Goal: Task Accomplishment & Management: Use online tool/utility

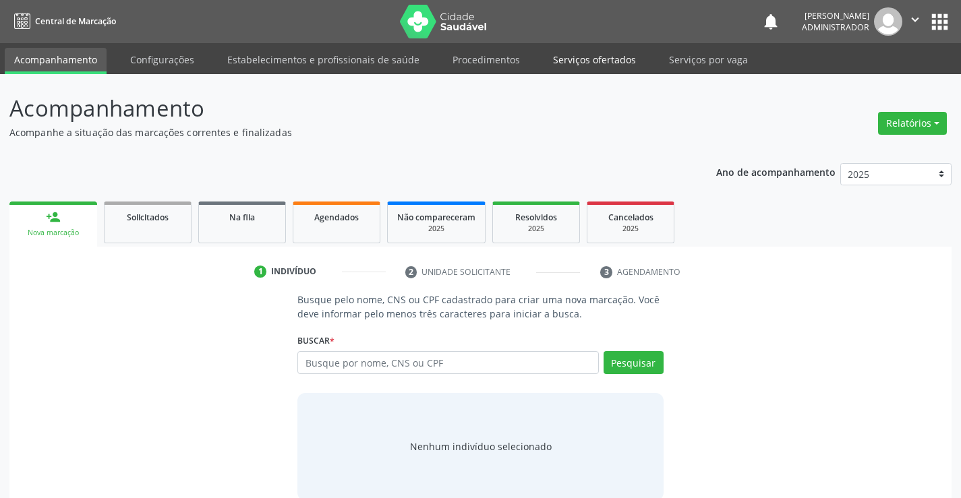
click at [582, 71] on link "Serviços ofertados" at bounding box center [595, 60] width 102 height 24
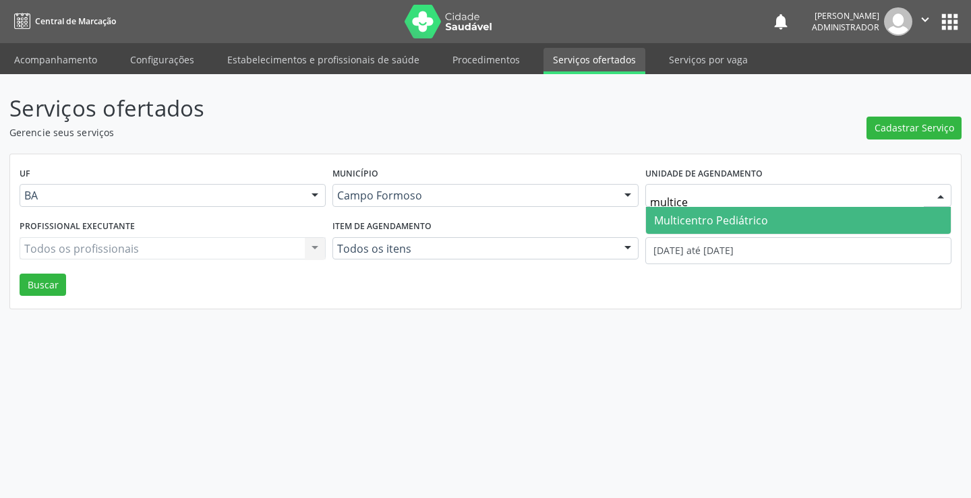
click at [732, 219] on span "Multicentro Pediátrico" at bounding box center [711, 220] width 114 height 15
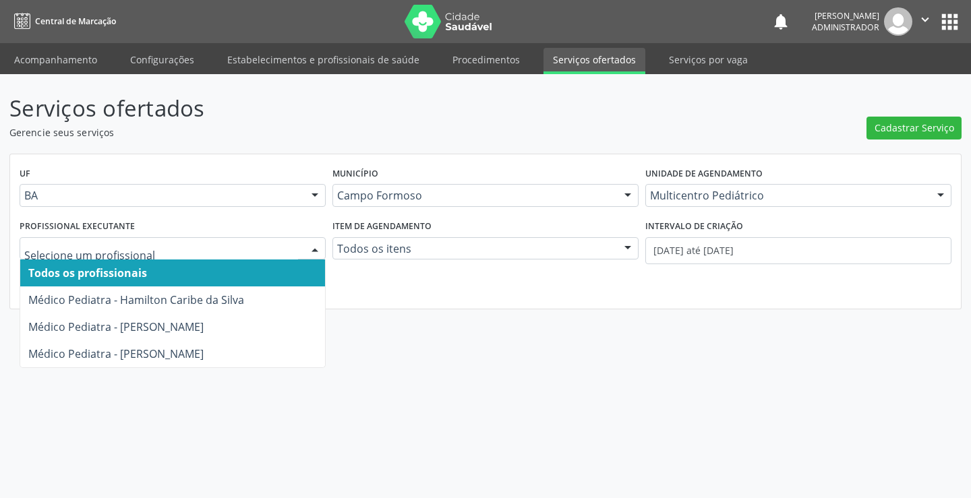
click at [310, 243] on div at bounding box center [315, 249] width 20 height 23
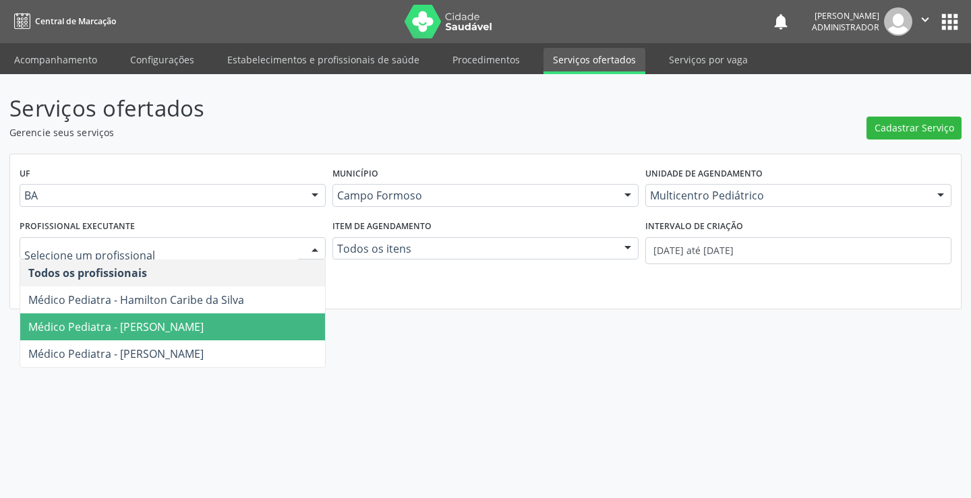
click at [204, 326] on span "Médico Pediatra - Maria Eleny Goncalves de Oliveira Porto" at bounding box center [115, 327] width 175 height 15
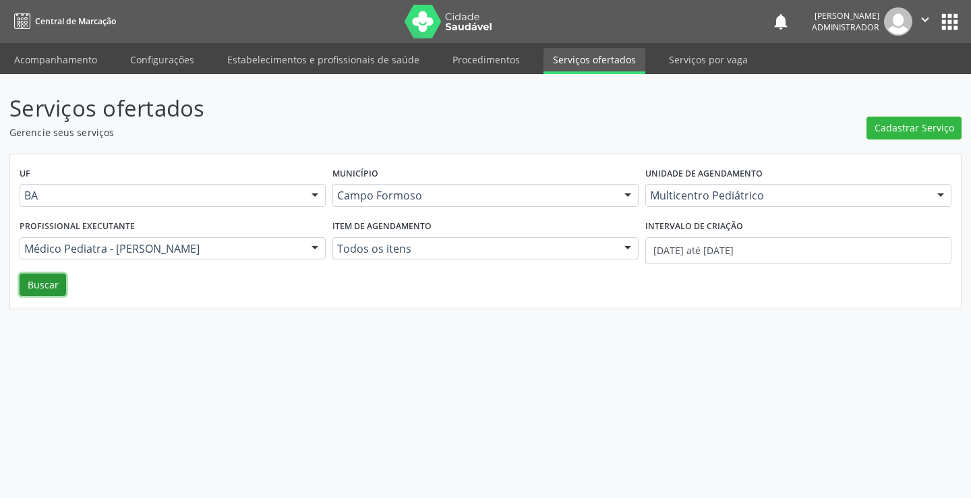
click at [25, 291] on button "Buscar" at bounding box center [43, 285] width 47 height 23
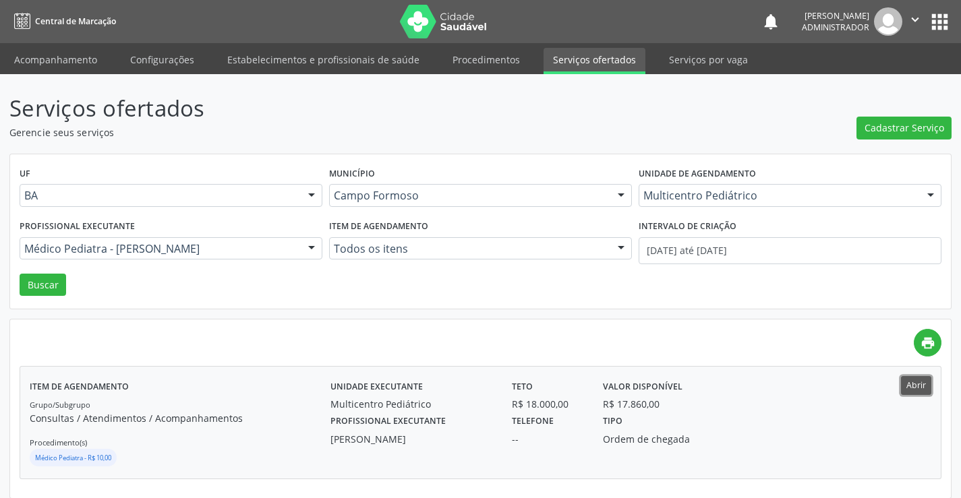
click at [917, 386] on button "Abrir" at bounding box center [916, 385] width 30 height 18
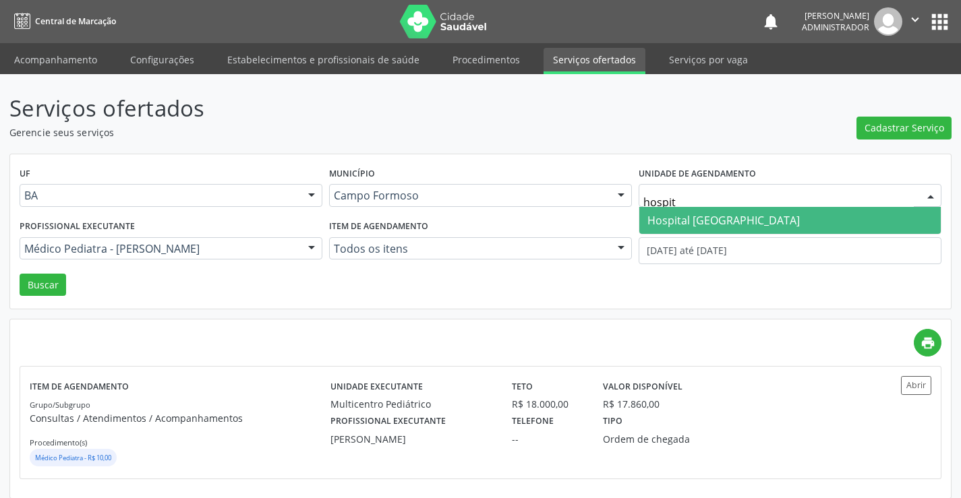
type input "hospita"
click at [670, 219] on span "Hospital Sao Francisco" at bounding box center [724, 220] width 152 height 15
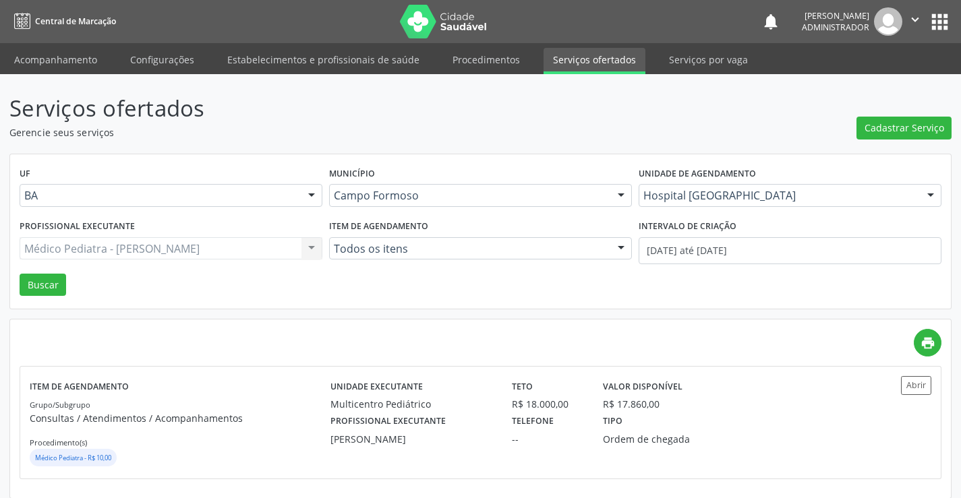
click at [304, 247] on div "Médico Pediatra - Maria Eleny Goncalves de Oliveira Porto Todos os profissionai…" at bounding box center [171, 248] width 303 height 23
click at [304, 246] on div "Médico Pediatra - Maria Eleny Goncalves de Oliveira Porto Todos os profissionai…" at bounding box center [171, 248] width 303 height 23
drag, startPoint x: 302, startPoint y: 246, endPoint x: 288, endPoint y: 242, distance: 14.7
click at [299, 246] on div "Médico Pediatra - Maria Eleny Goncalves de Oliveira Porto Todos os profissionai…" at bounding box center [171, 248] width 303 height 23
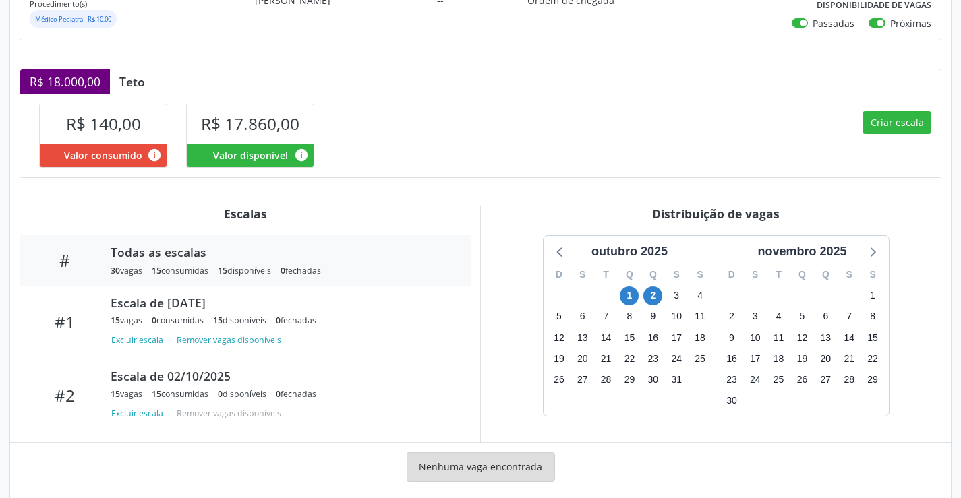
scroll to position [258, 0]
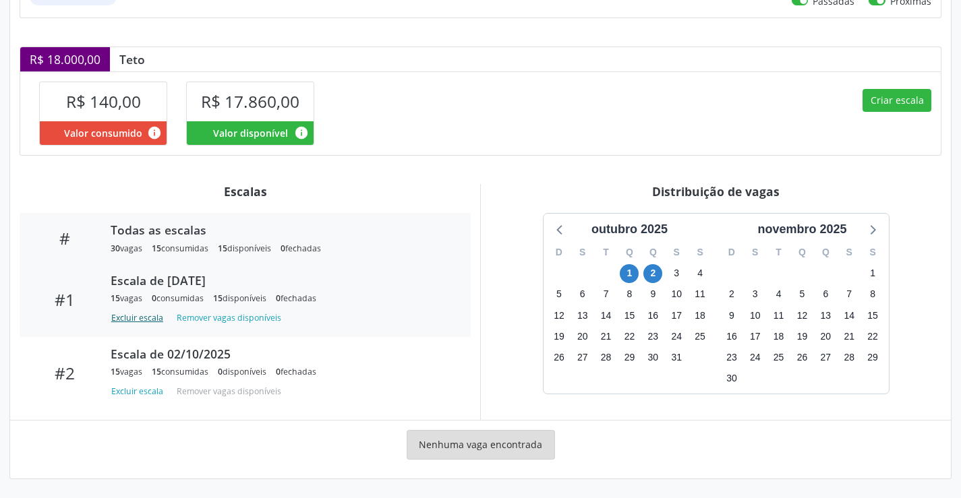
click at [153, 318] on button "Excluir escala" at bounding box center [140, 318] width 58 height 18
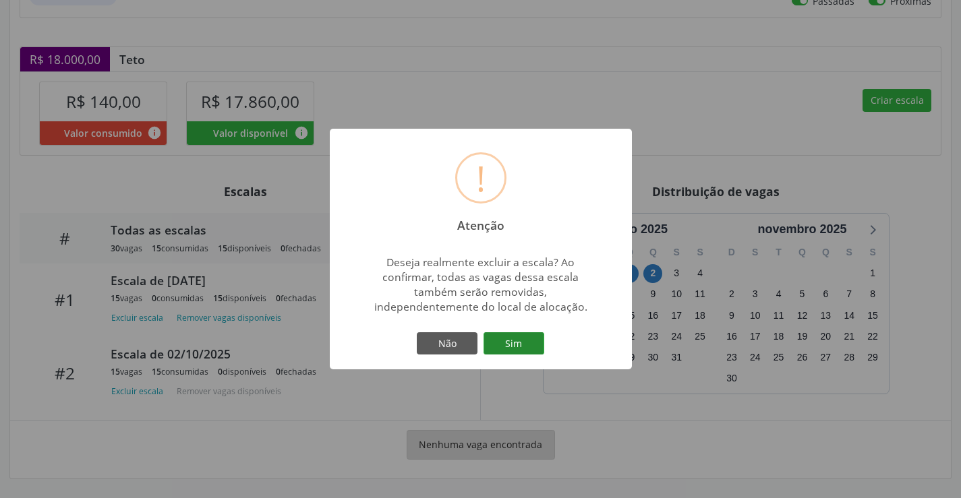
click at [514, 340] on button "Sim" at bounding box center [514, 344] width 61 height 23
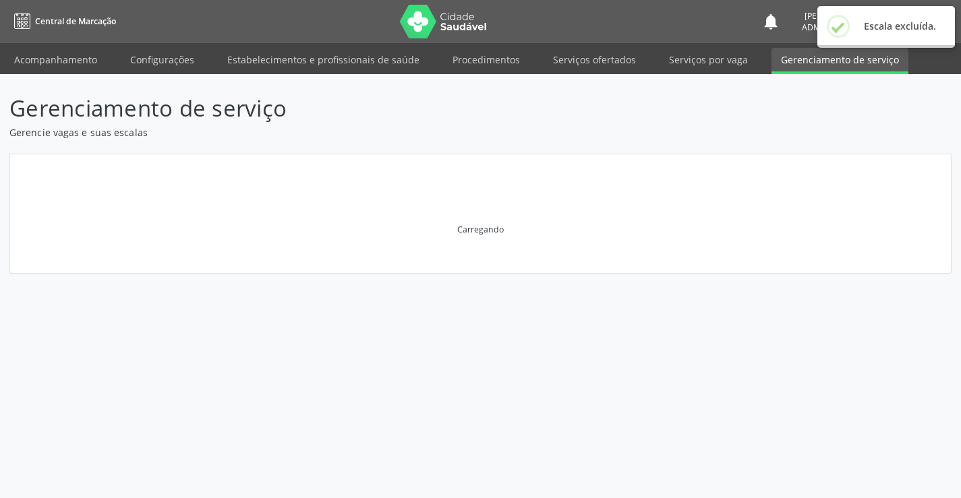
scroll to position [0, 0]
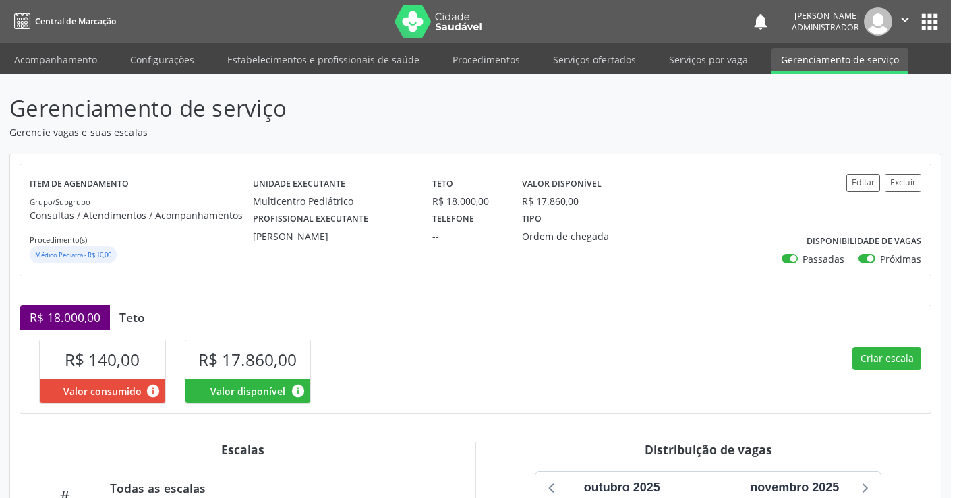
click at [902, 16] on icon "" at bounding box center [905, 19] width 15 height 15
click at [852, 86] on link "Sair" at bounding box center [870, 82] width 93 height 19
